Goal: Task Accomplishment & Management: Use online tool/utility

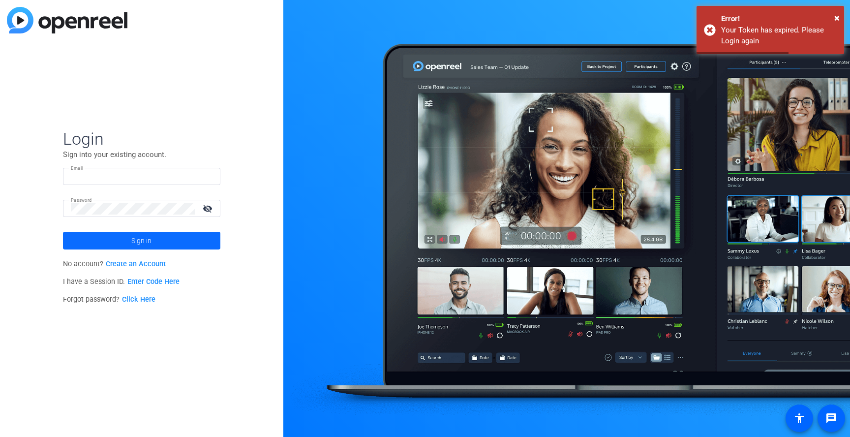
type input "[EMAIL_ADDRESS][PERSON_NAME][DOMAIN_NAME]"
click at [151, 240] on span "Sign in" at bounding box center [141, 240] width 20 height 25
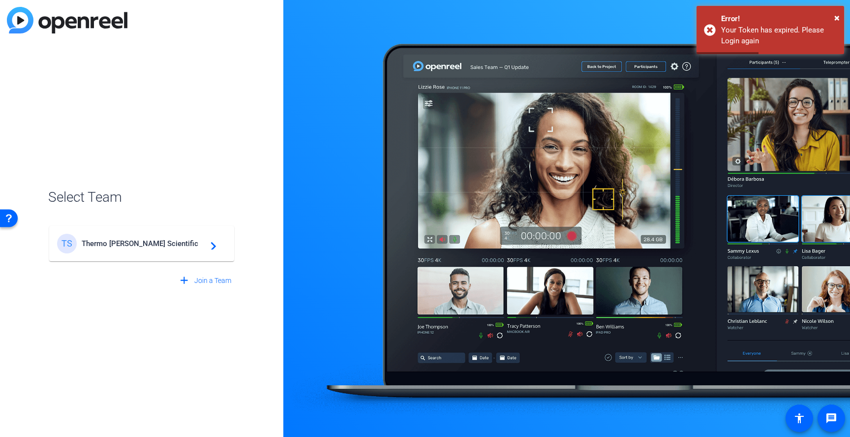
click at [151, 240] on span "Thermo [PERSON_NAME] Scientific" at bounding box center [143, 243] width 123 height 9
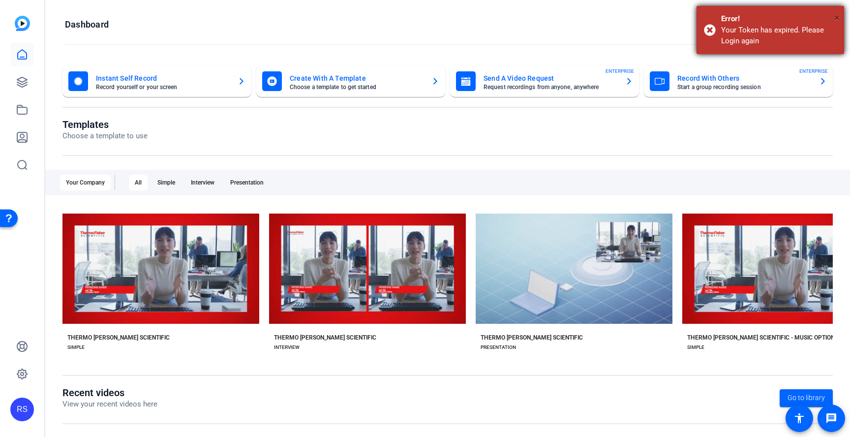
click at [836, 19] on span "×" at bounding box center [836, 18] width 5 height 12
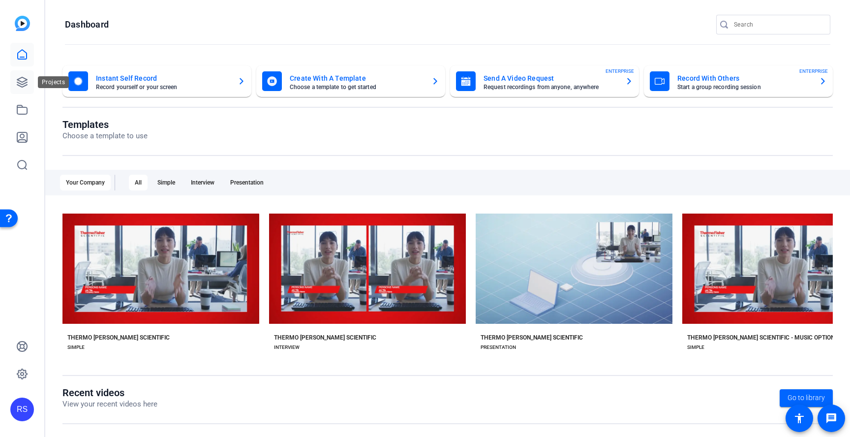
click at [17, 82] on icon at bounding box center [22, 82] width 12 height 12
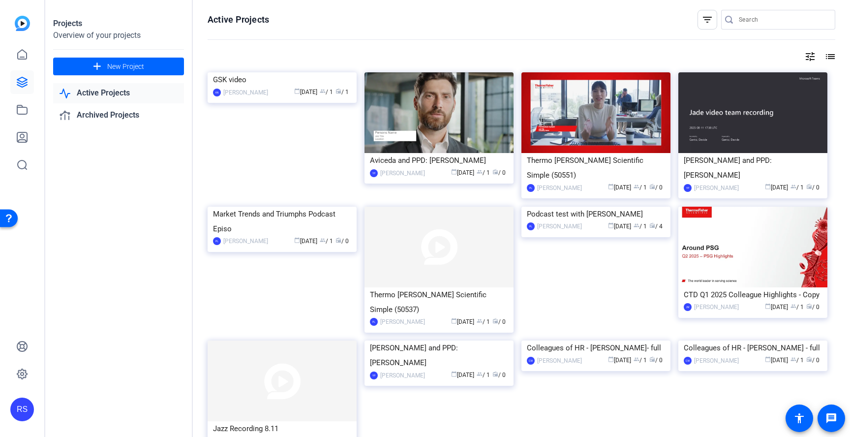
click at [746, 20] on input "Search" at bounding box center [782, 20] width 89 height 12
type input "compliance"
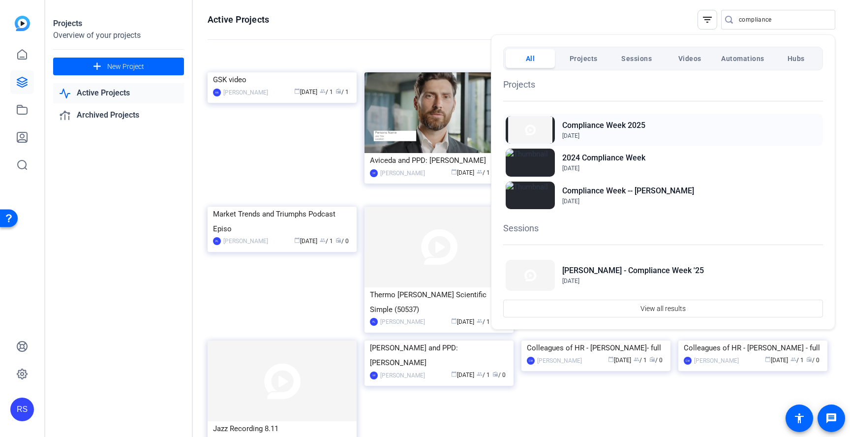
click at [670, 124] on div "Compliance Week 2025 Jul 30, 2025" at bounding box center [663, 130] width 320 height 32
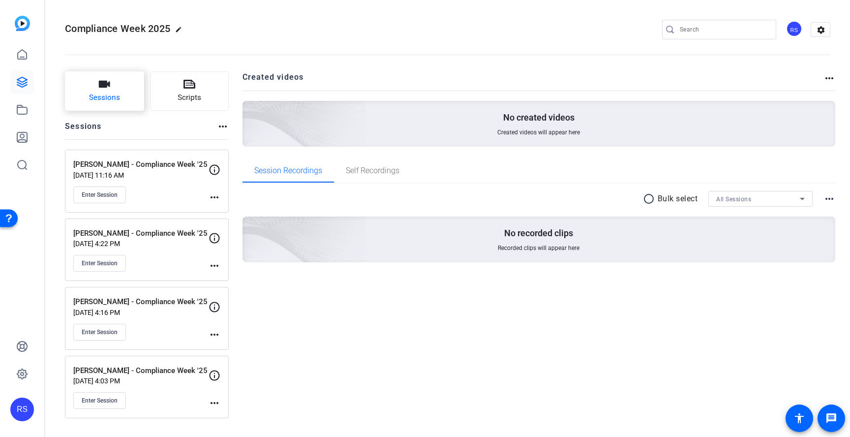
click at [85, 102] on button "Sessions" at bounding box center [104, 90] width 79 height 39
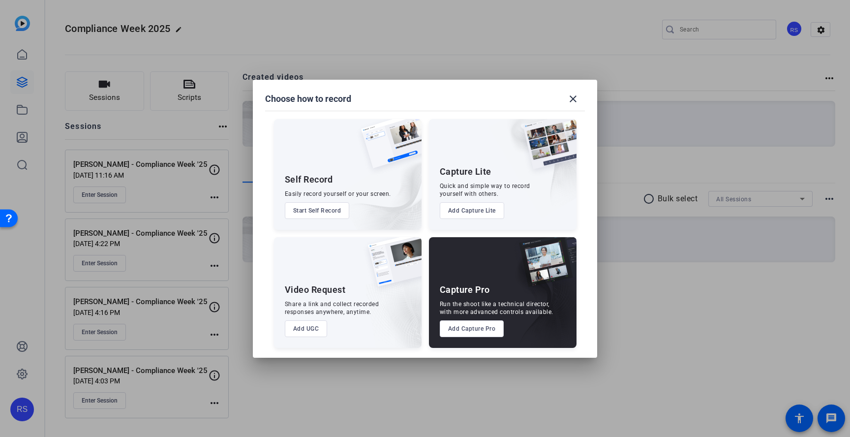
click at [468, 330] on button "Add Capture Pro" at bounding box center [472, 328] width 64 height 17
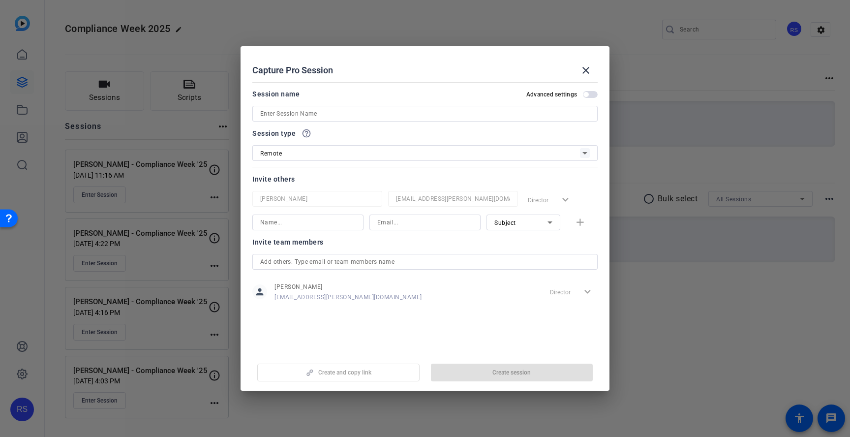
click at [367, 111] on input at bounding box center [424, 114] width 329 height 12
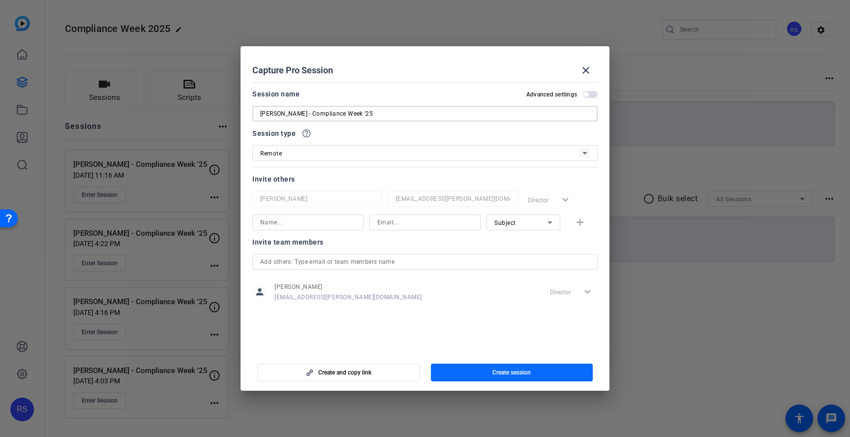
type input "Mark Smedley - Compliance Week '25"
click at [532, 371] on span "button" at bounding box center [512, 372] width 162 height 24
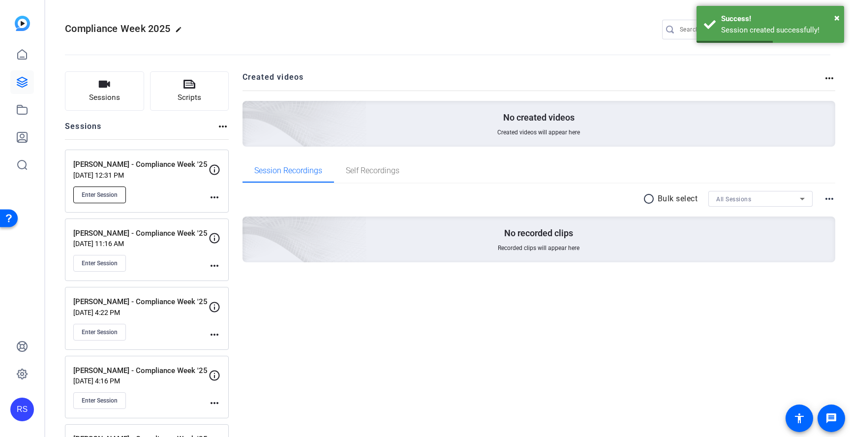
click at [109, 198] on span "Enter Session" at bounding box center [100, 195] width 36 height 8
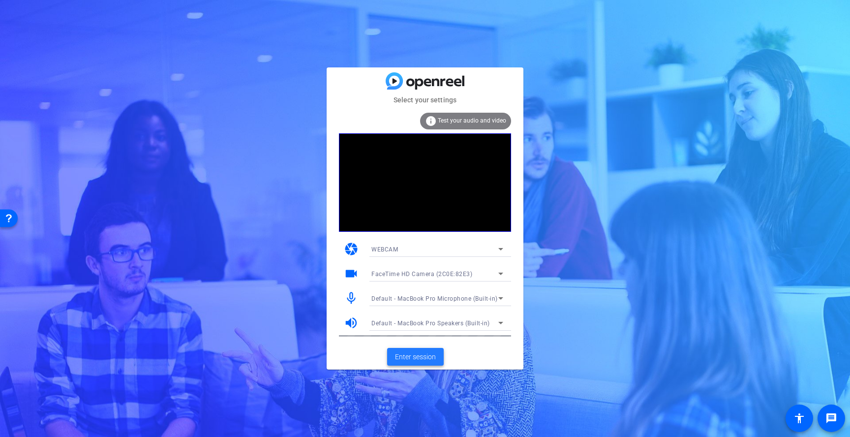
click at [429, 357] on span "Enter session" at bounding box center [415, 357] width 41 height 10
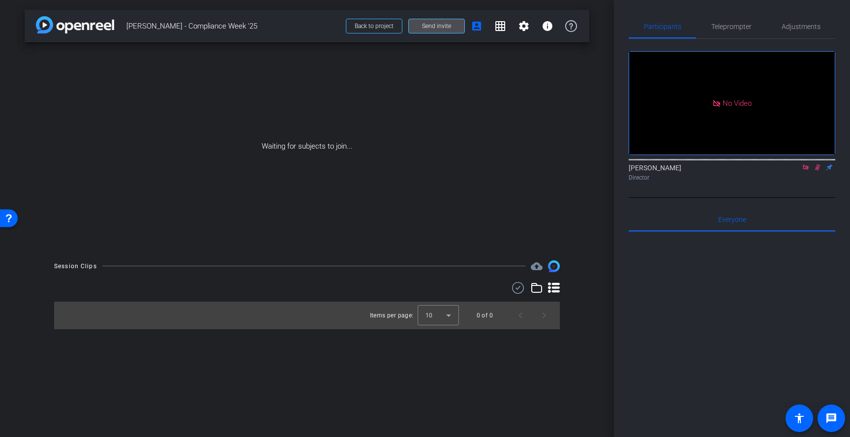
click at [450, 30] on span at bounding box center [437, 26] width 56 height 24
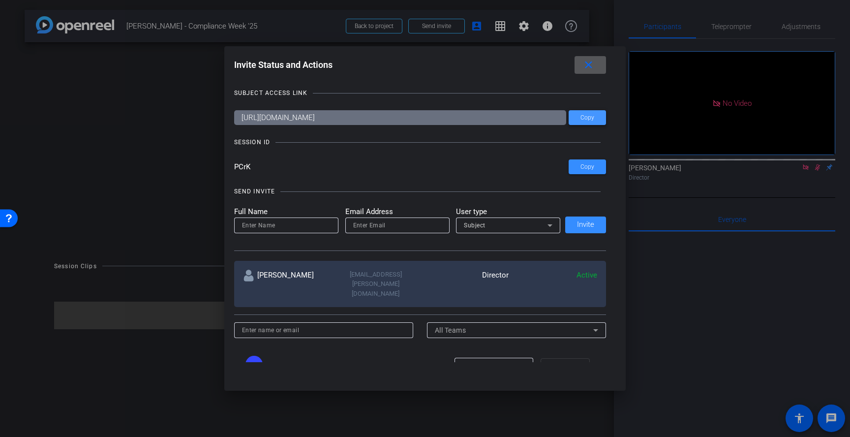
click at [603, 117] on span at bounding box center [586, 118] width 37 height 24
